Goal: Task Accomplishment & Management: Use online tool/utility

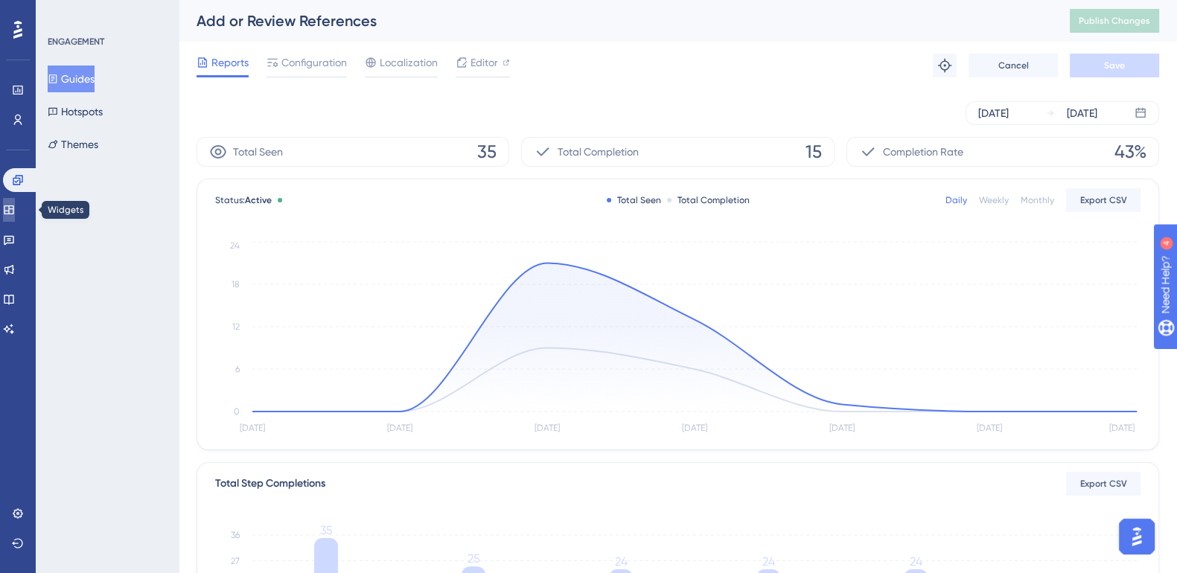
click at [0, 0] on link at bounding box center [0, 0] width 0 height 0
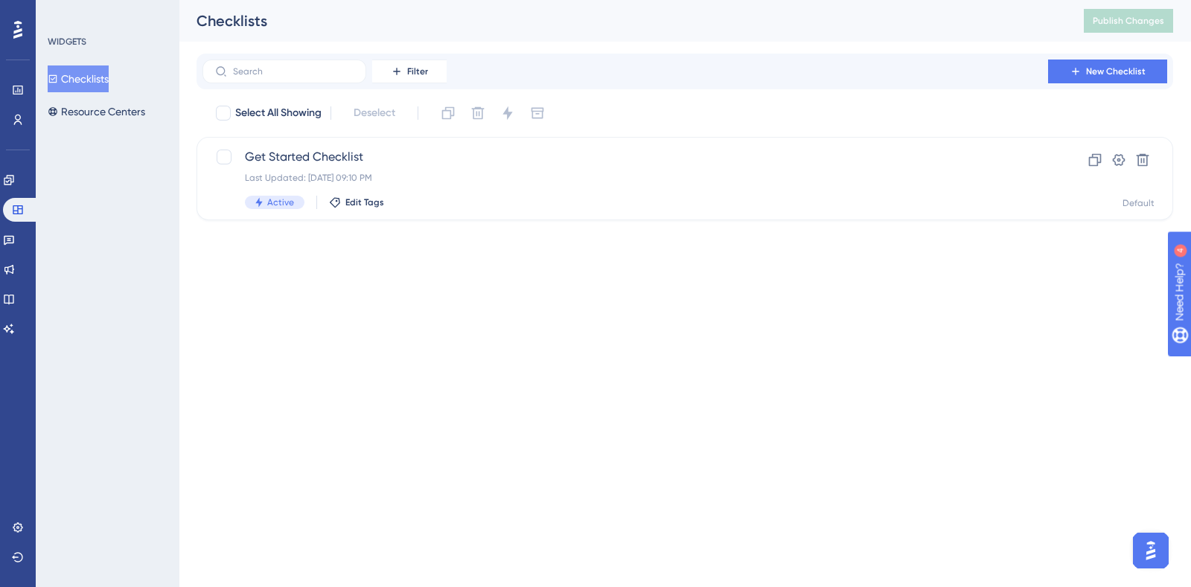
click at [89, 77] on button "Checklists" at bounding box center [78, 78] width 61 height 27
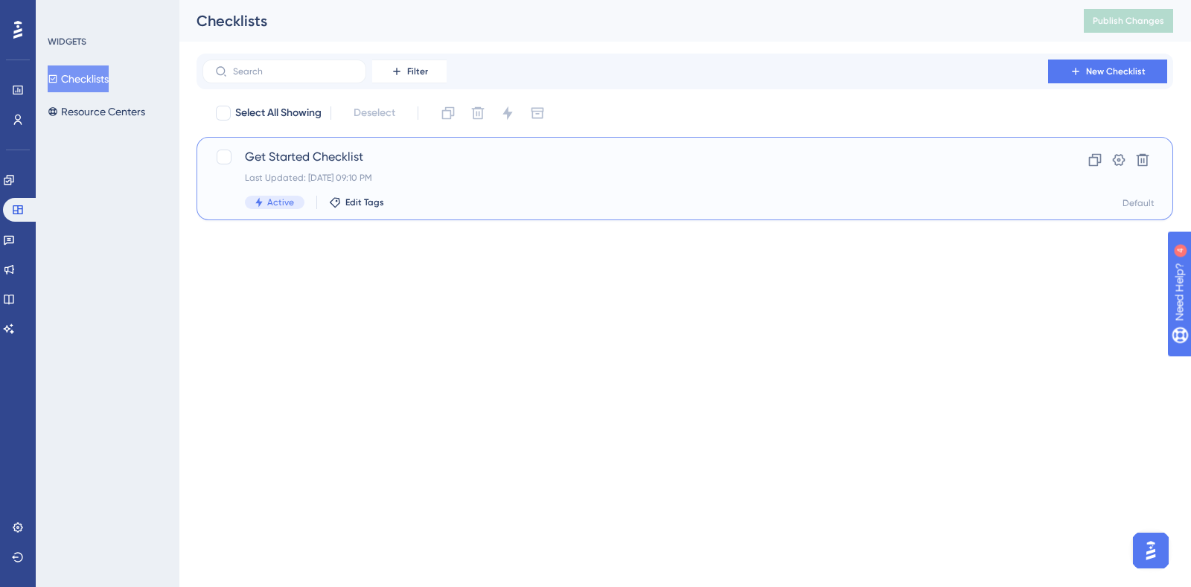
click at [313, 148] on span "Get Started Checklist" at bounding box center [625, 157] width 761 height 18
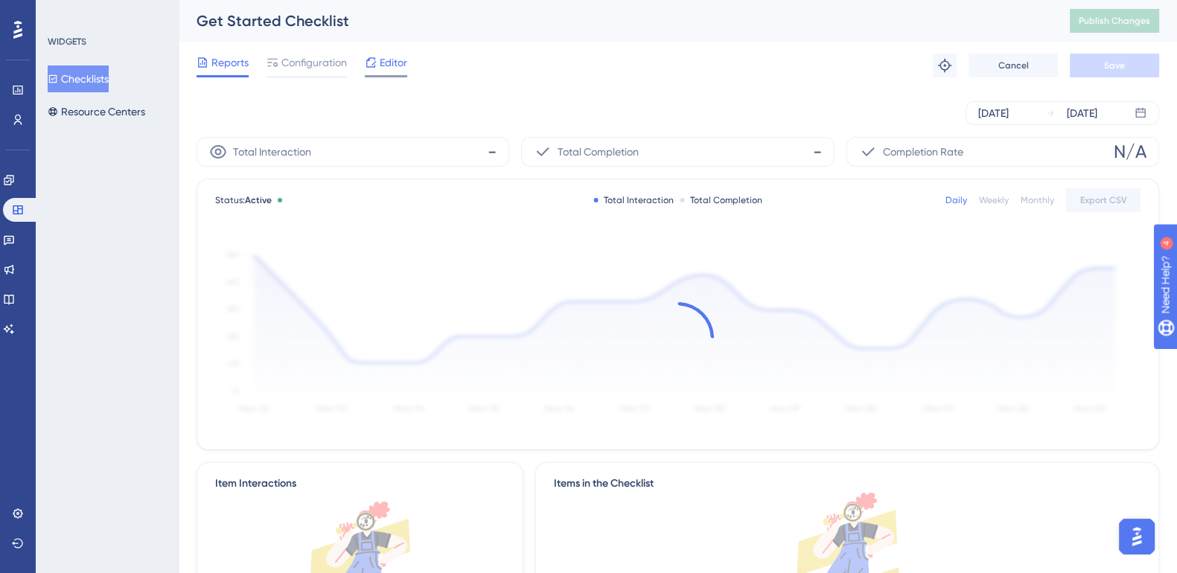
click at [401, 58] on span "Editor" at bounding box center [394, 63] width 28 height 18
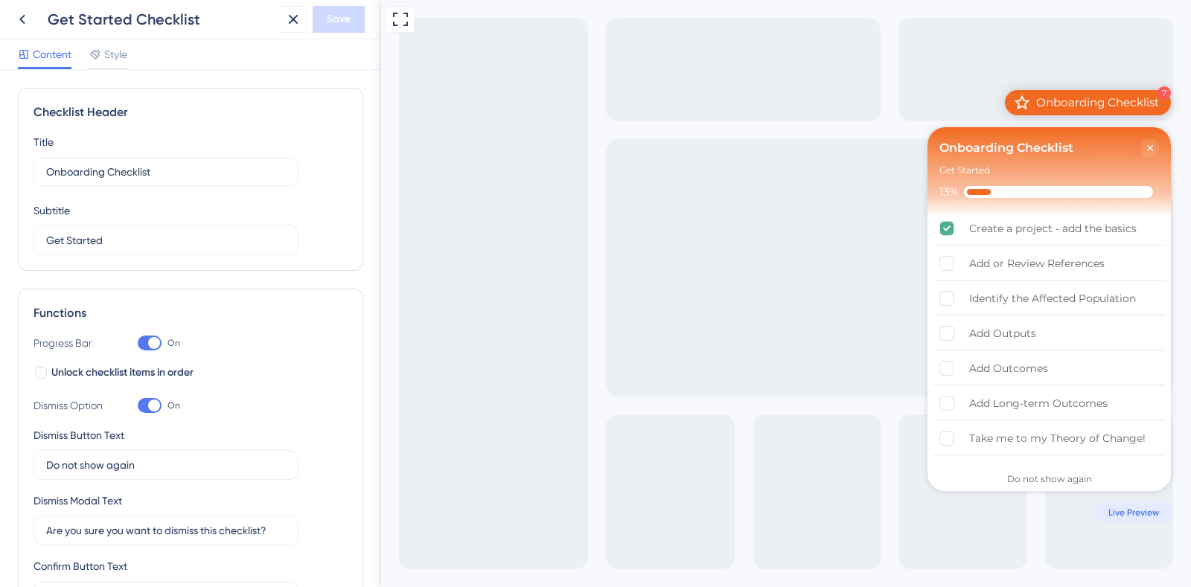
scroll to position [679, 0]
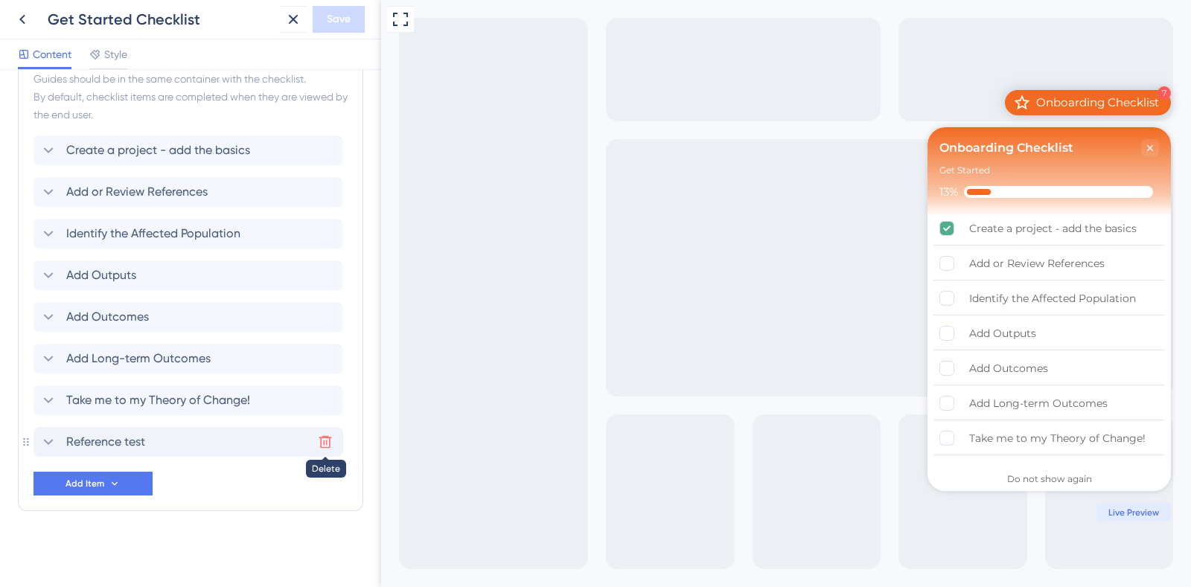
click at [325, 441] on icon at bounding box center [325, 442] width 15 height 15
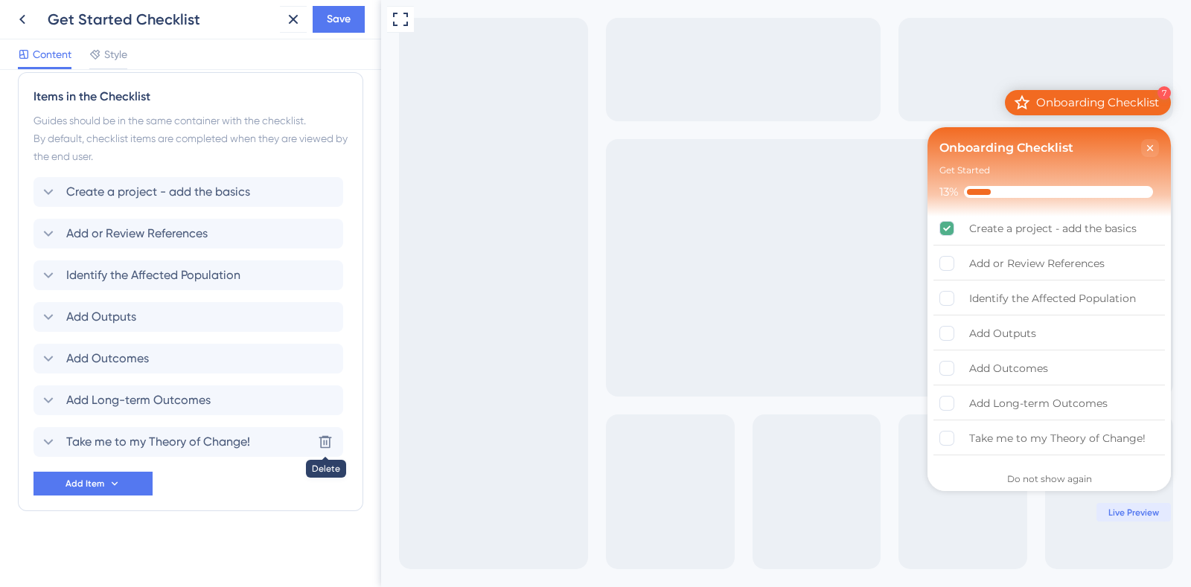
scroll to position [9, 0]
click at [230, 231] on div "Add or Review References Delete" at bounding box center [188, 234] width 310 height 30
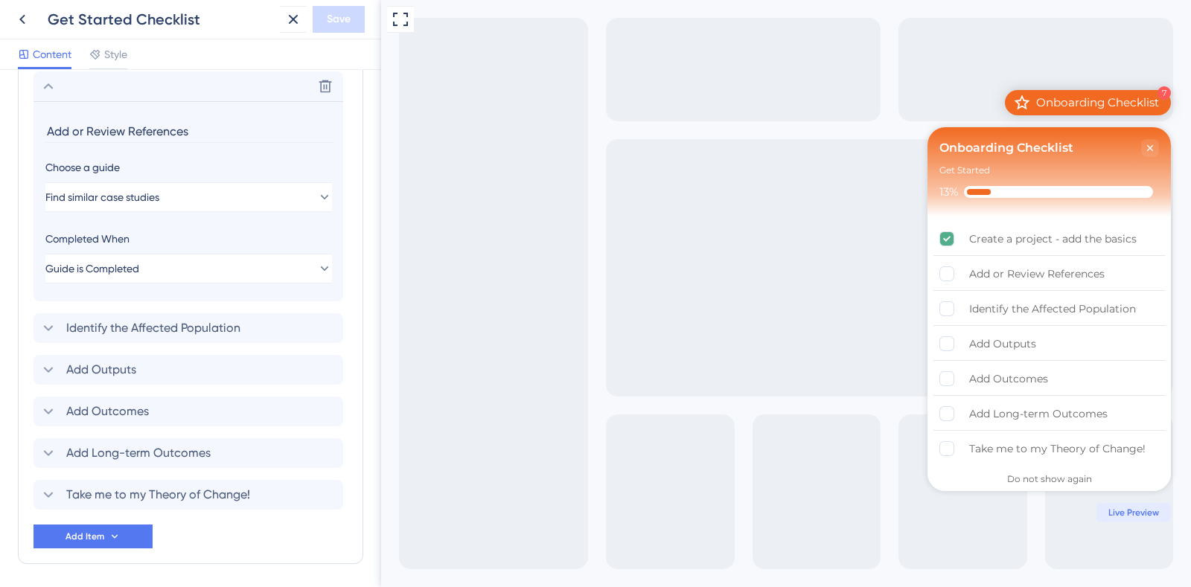
scroll to position [0, 0]
click at [216, 199] on button "Find similar case studies" at bounding box center [188, 197] width 287 height 30
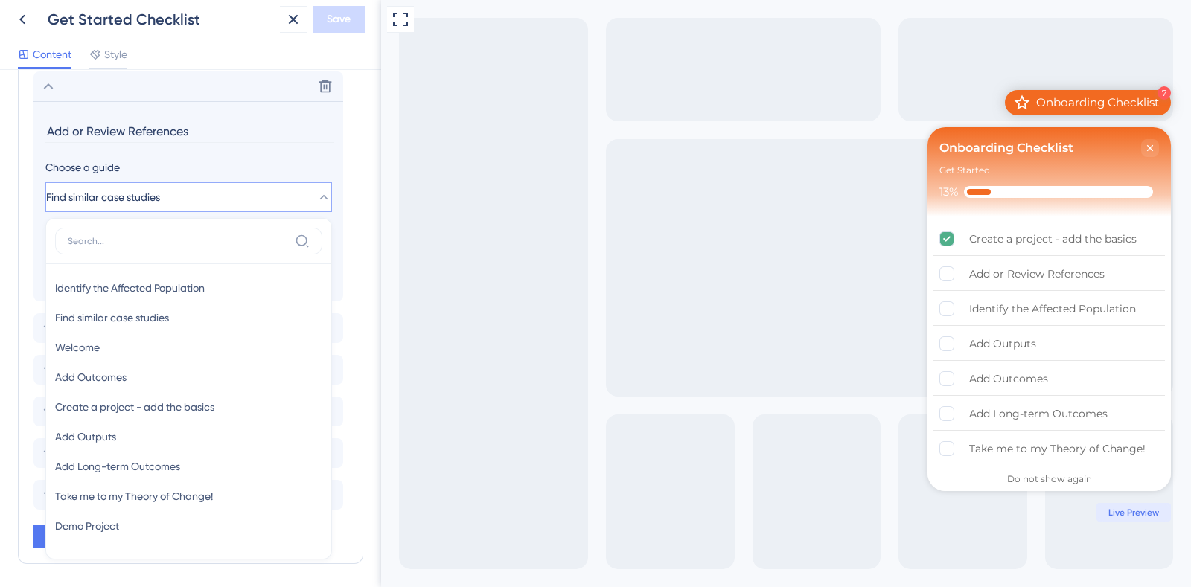
scroll to position [838, 0]
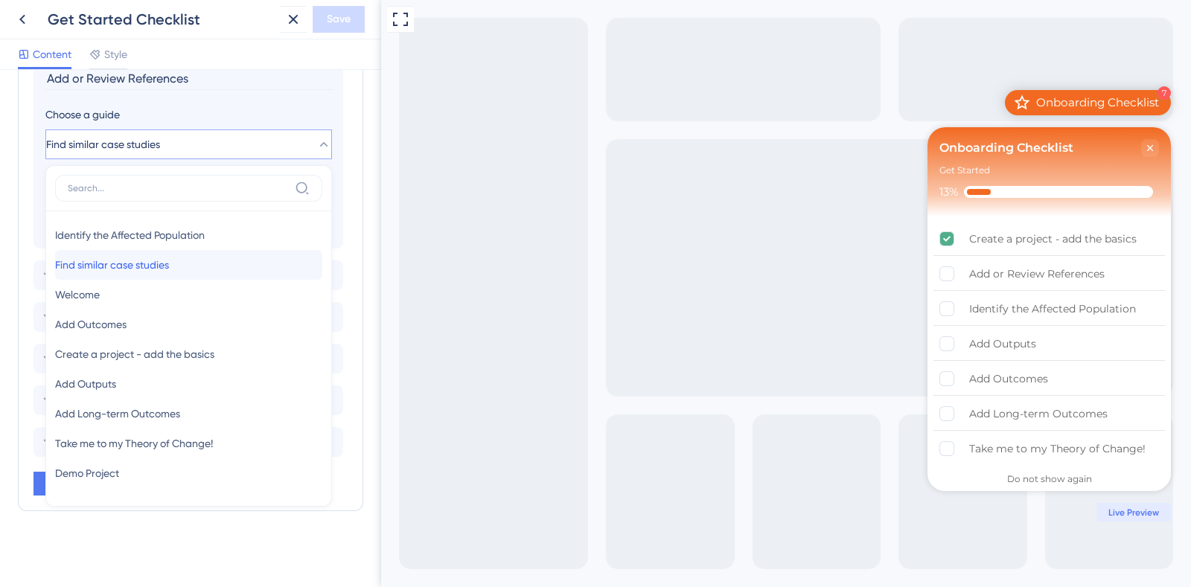
click at [169, 265] on span "Find similar case studies" at bounding box center [112, 265] width 114 height 18
type input "Find similar case studies"
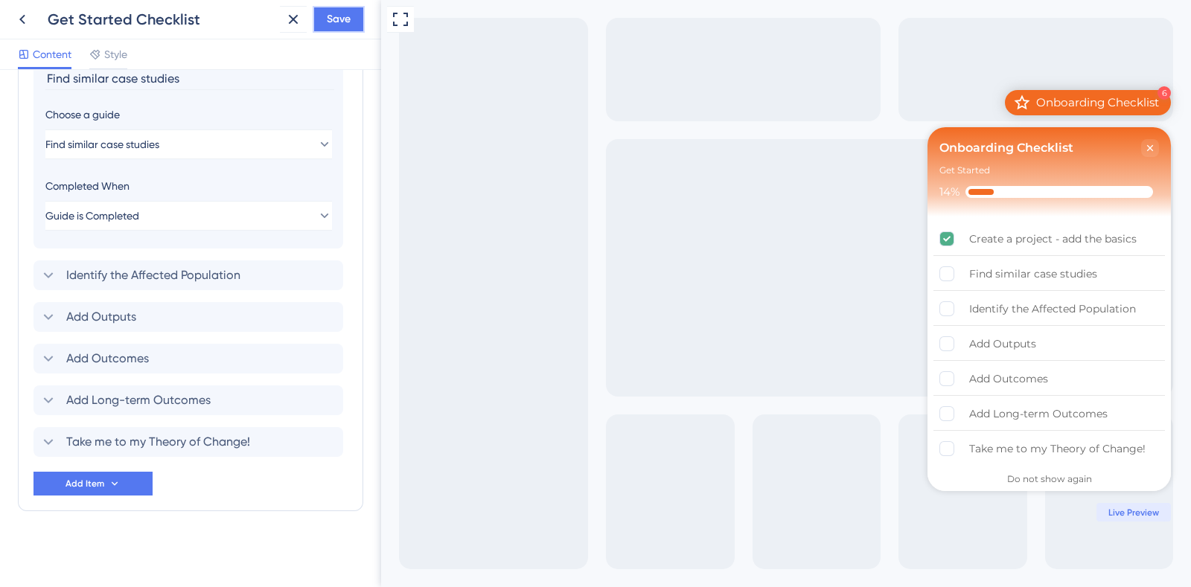
click at [332, 16] on span "Save" at bounding box center [339, 19] width 24 height 18
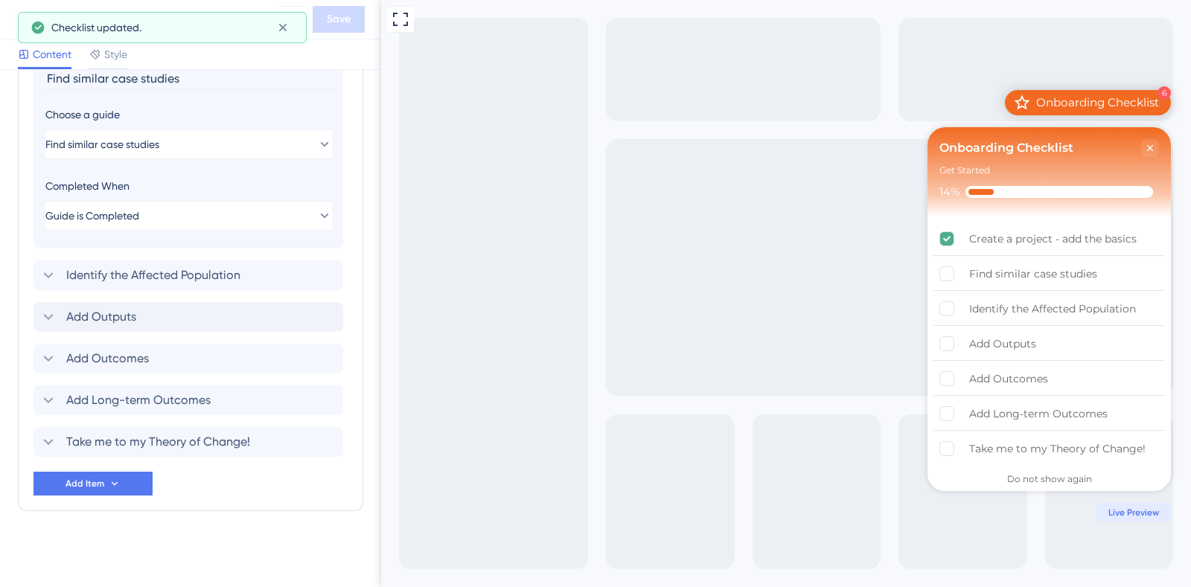
scroll to position [0, 0]
